Goal: Information Seeking & Learning: Learn about a topic

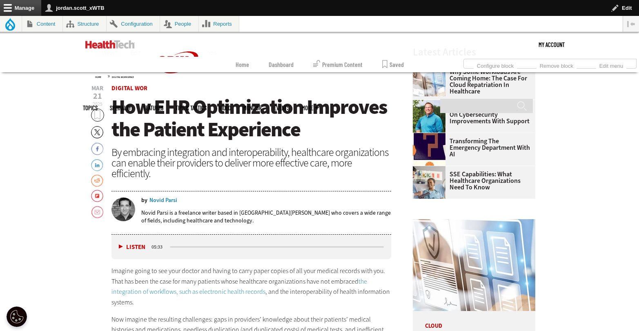
scroll to position [279, 0]
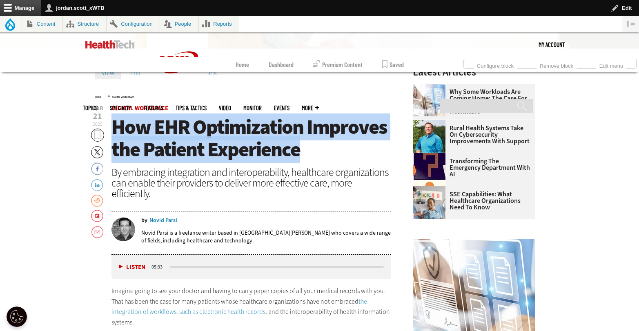
drag, startPoint x: 314, startPoint y: 149, endPoint x: 109, endPoint y: 137, distance: 205.7
copy span "How EHR Optimization Improves the Patient Experience"
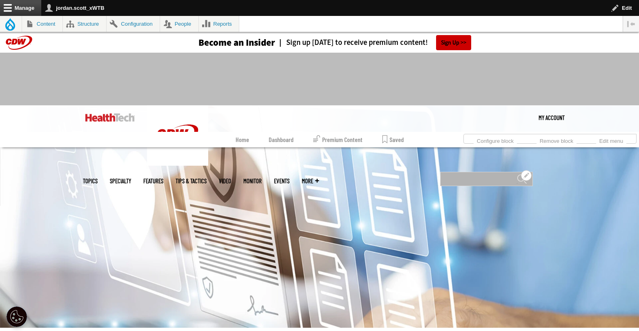
click at [464, 172] on input "Search" at bounding box center [486, 179] width 93 height 14
type input "***"
click at [517, 174] on input "******" at bounding box center [522, 182] width 10 height 16
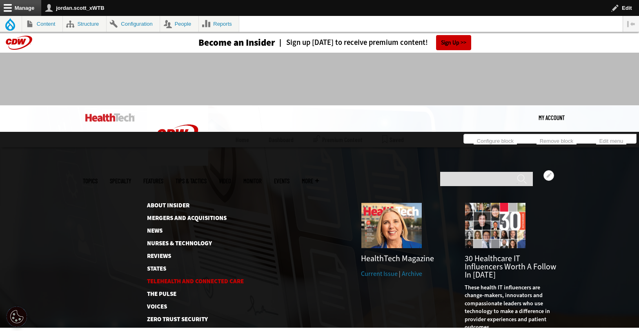
click at [192, 278] on link "Telehealth and Connected Care" at bounding box center [189, 281] width 84 height 6
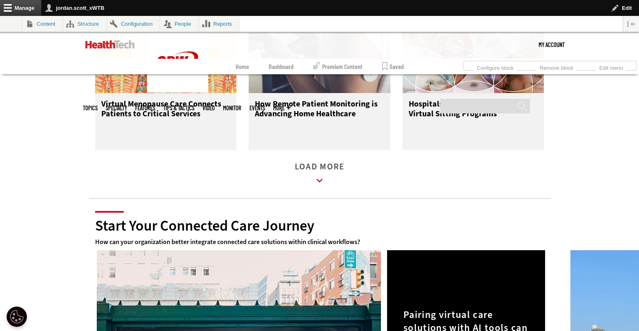
scroll to position [1321, 0]
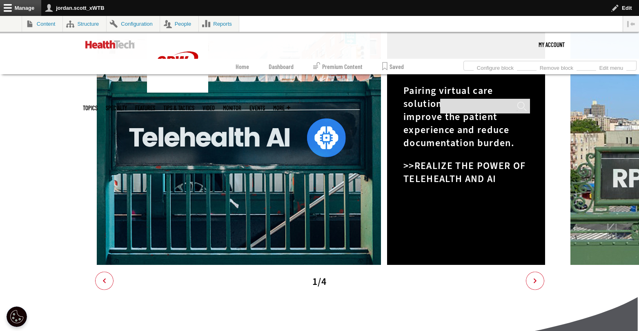
click at [476, 177] on span ">>REALIZE THE POWER OF TELEHEALTH AND AI" at bounding box center [464, 172] width 122 height 26
click at [536, 290] on icon "Next" at bounding box center [535, 281] width 18 height 18
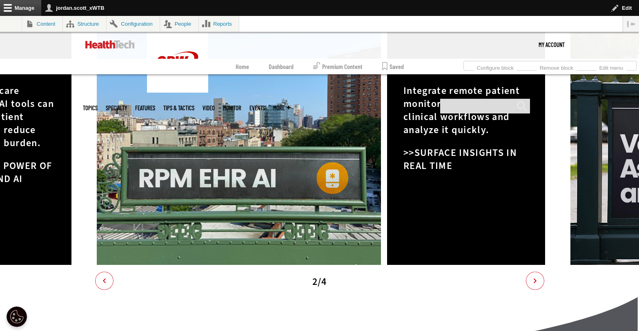
click at [445, 161] on span ">>SURFACE INSIGHTS IN REAL TIME" at bounding box center [459, 159] width 113 height 26
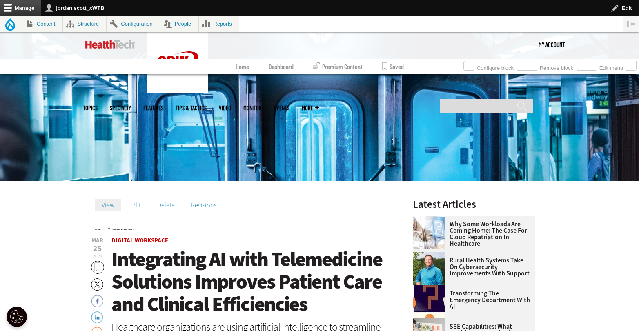
scroll to position [269, 0]
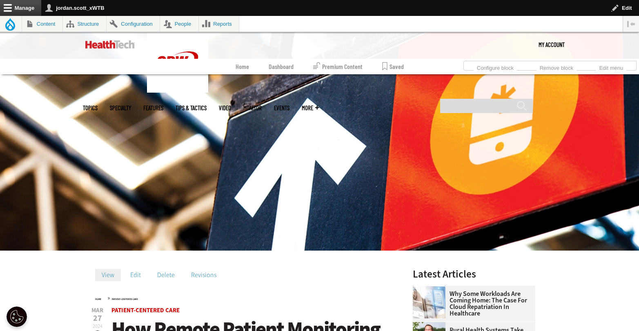
scroll to position [261, 0]
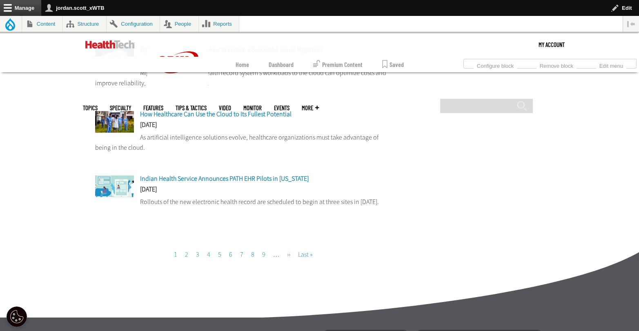
scroll to position [785, 0]
click at [187, 256] on link "Page 2" at bounding box center [186, 254] width 3 height 9
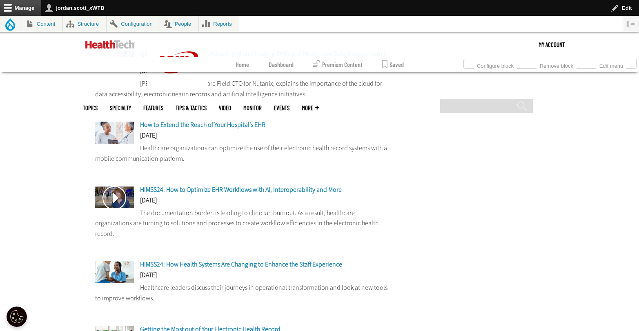
scroll to position [646, 0]
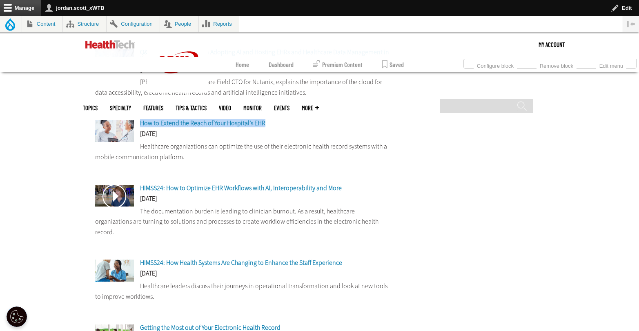
click at [216, 323] on span "Getting the Most out of Your Electronic Health Record" at bounding box center [210, 327] width 140 height 9
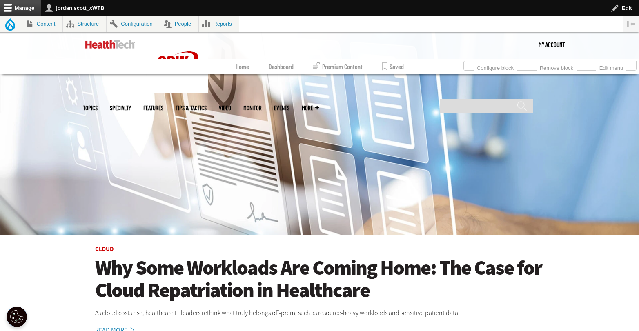
scroll to position [113, 0]
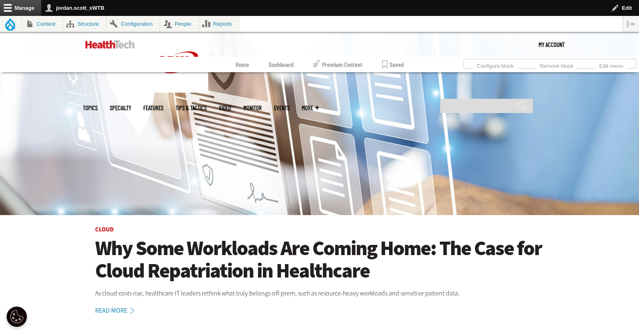
click at [254, 252] on h1 "Why Some Workloads Are Coming Home: The Case for Cloud Repatriation in Healthca…" at bounding box center [319, 259] width 449 height 45
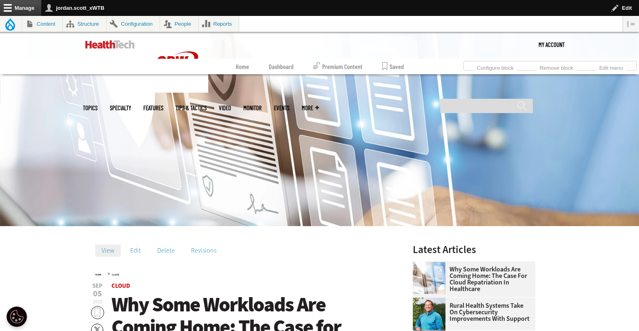
scroll to position [255, 0]
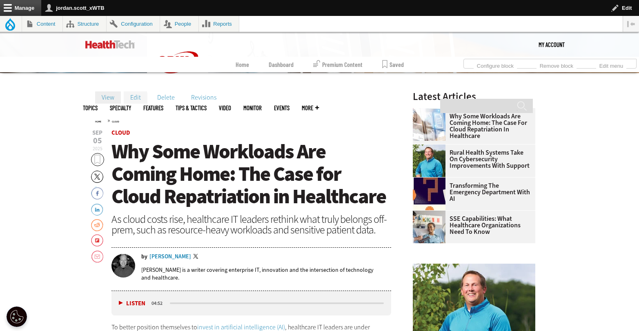
click at [137, 97] on link "Edit" at bounding box center [136, 97] width 24 height 12
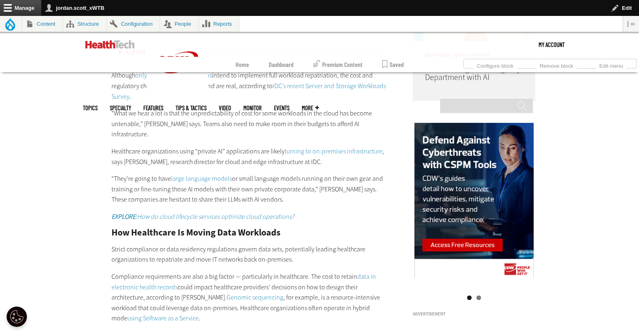
scroll to position [918, 0]
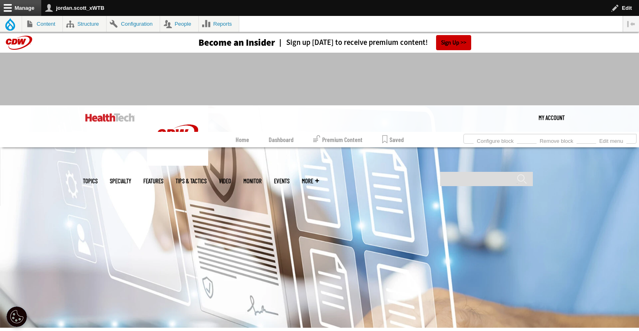
click at [117, 120] on img at bounding box center [109, 117] width 49 height 8
